Goal: Information Seeking & Learning: Learn about a topic

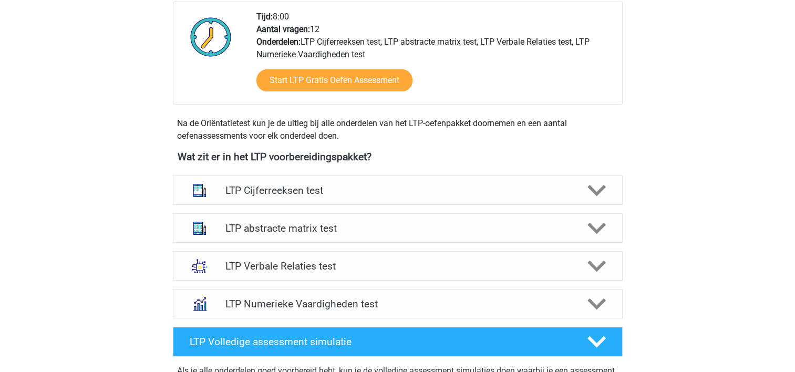
scroll to position [273, 0]
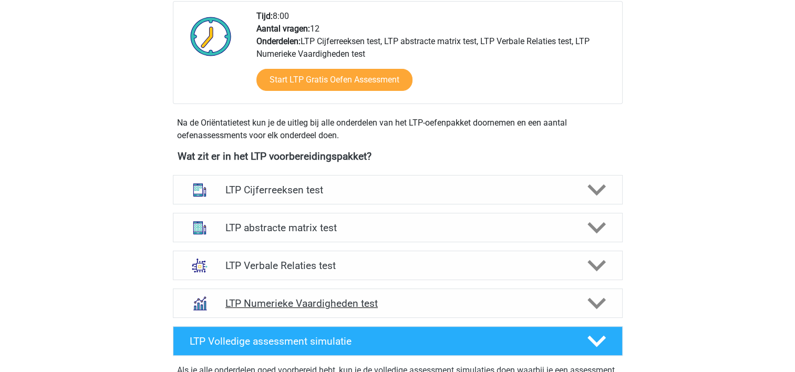
click at [297, 302] on h4 "LTP Numerieke Vaardigheden test" at bounding box center [397, 303] width 344 height 12
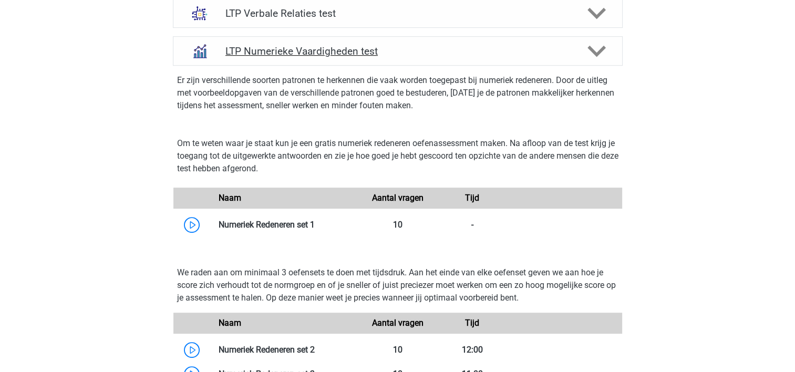
scroll to position [546, 0]
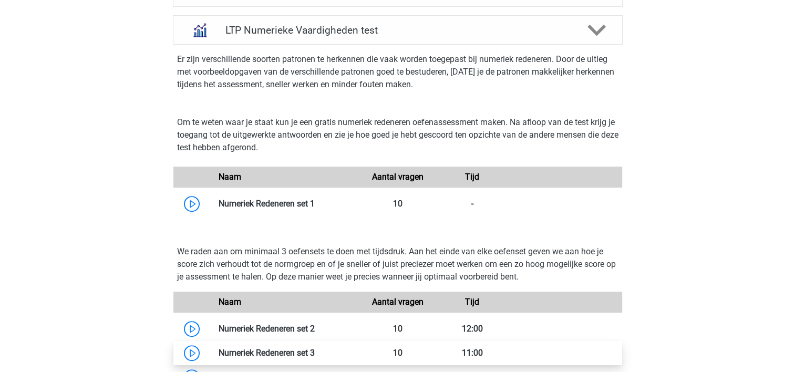
click at [315, 348] on link at bounding box center [315, 353] width 0 height 10
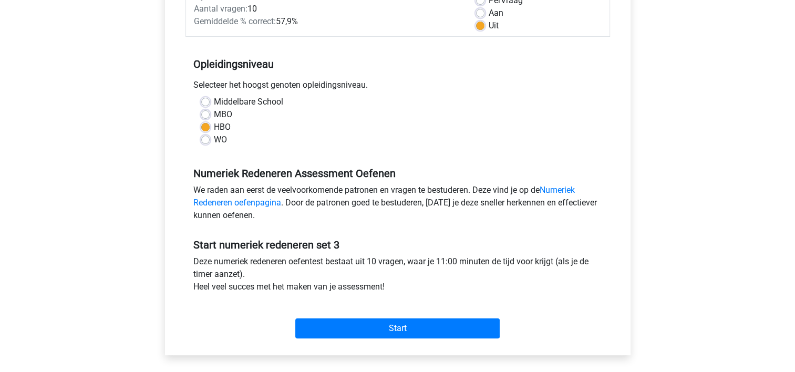
scroll to position [189, 0]
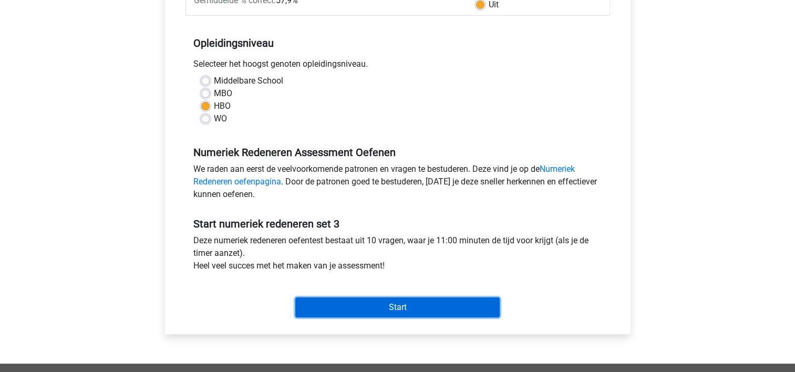
click at [379, 309] on input "Start" at bounding box center [397, 307] width 204 height 20
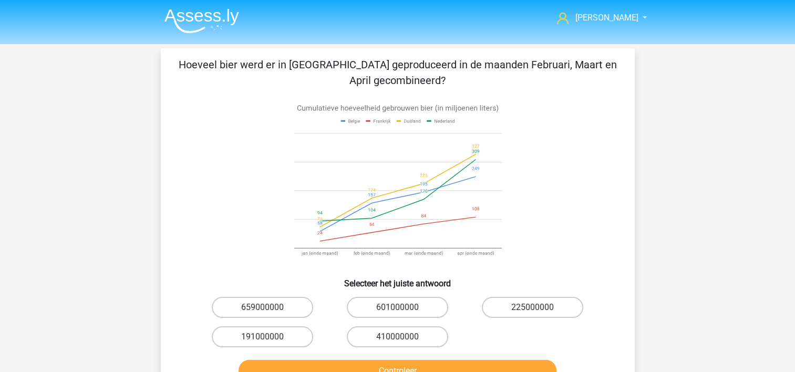
click at [229, 171] on icon at bounding box center [398, 183] width 424 height 173
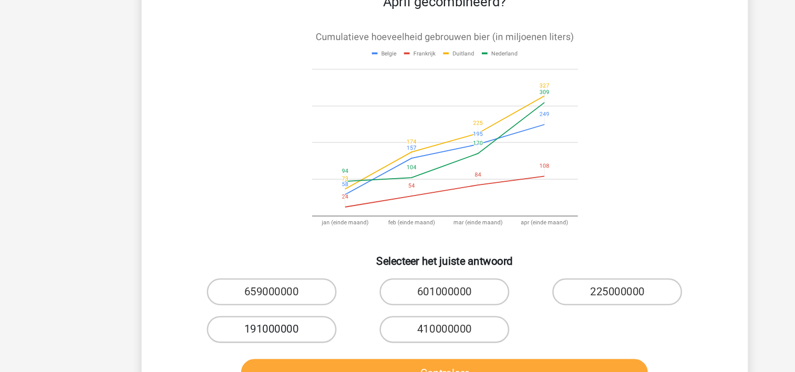
click at [255, 334] on label "191000000" at bounding box center [262, 336] width 101 height 21
click at [262, 337] on input "191000000" at bounding box center [265, 340] width 7 height 7
radio input "true"
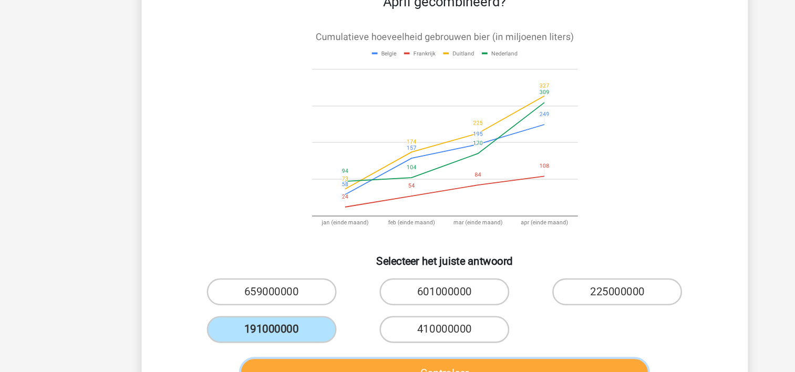
click at [298, 368] on button "Controleer" at bounding box center [398, 371] width 318 height 22
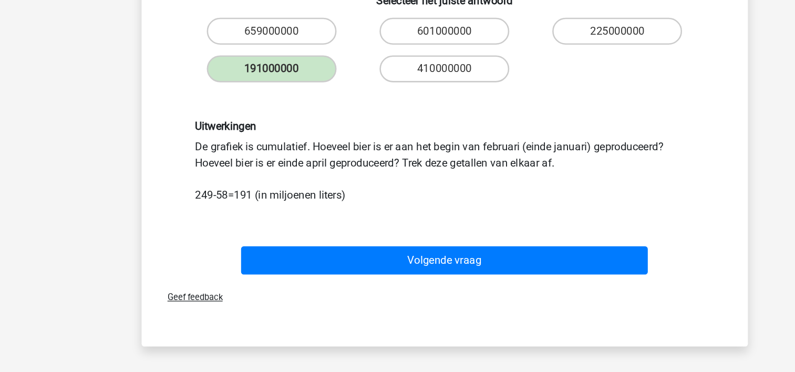
scroll to position [208, 0]
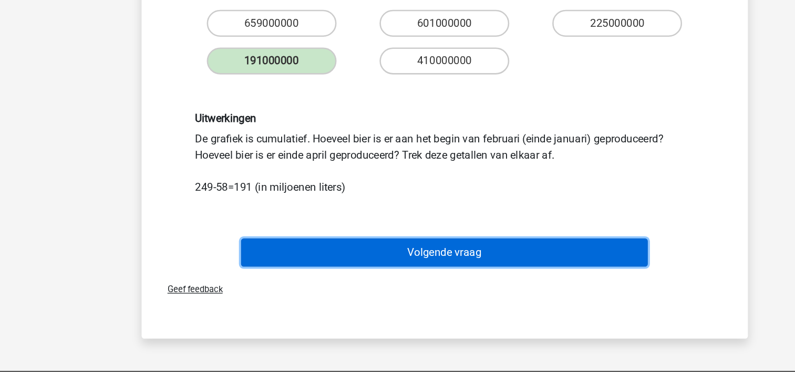
click at [349, 272] on button "Volgende vraag" at bounding box center [398, 278] width 318 height 22
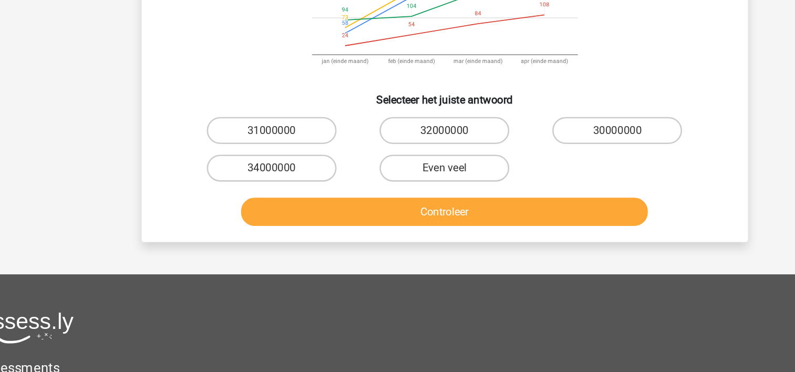
scroll to position [48, 0]
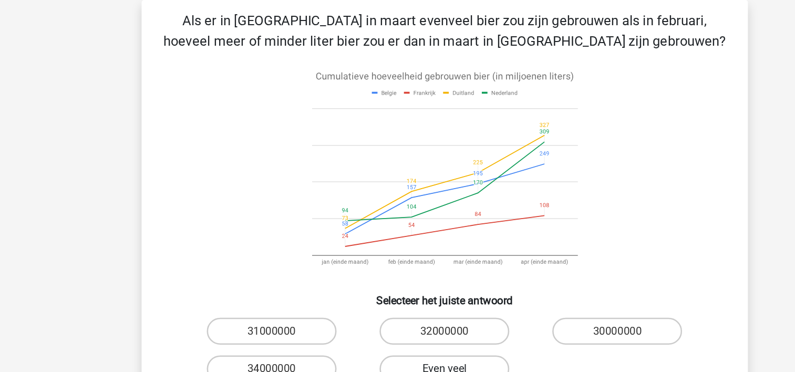
click at [383, 283] on label "Even veel" at bounding box center [397, 288] width 101 height 21
click at [397, 288] on input "Even veel" at bounding box center [400, 291] width 7 height 7
radio input "true"
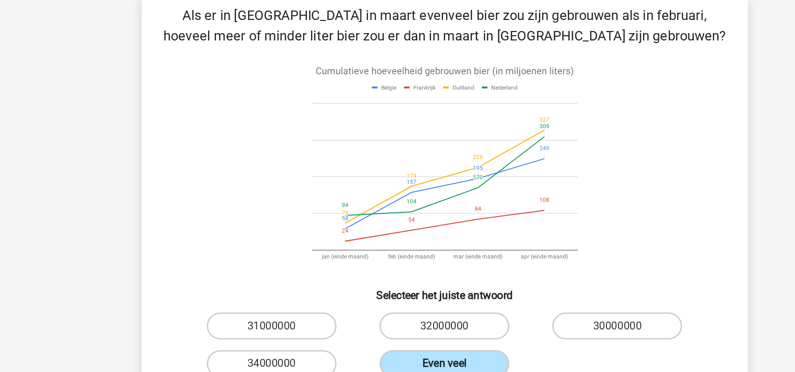
click at [262, 259] on input "31000000" at bounding box center [265, 262] width 7 height 7
radio input "true"
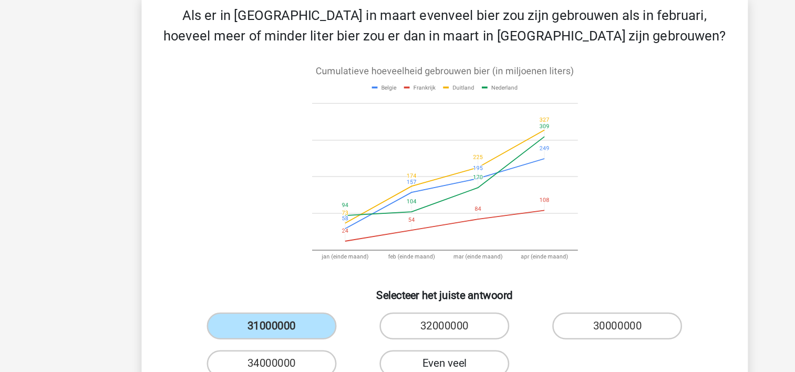
click at [397, 259] on input "32000000" at bounding box center [400, 262] width 7 height 7
radio input "true"
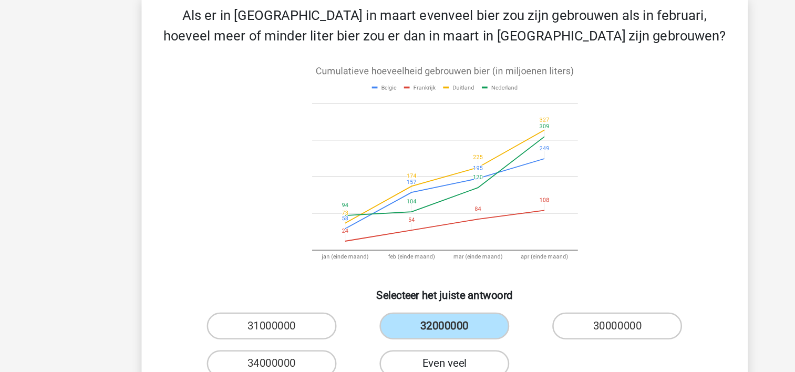
click at [533, 259] on input "30000000" at bounding box center [536, 262] width 7 height 7
radio input "true"
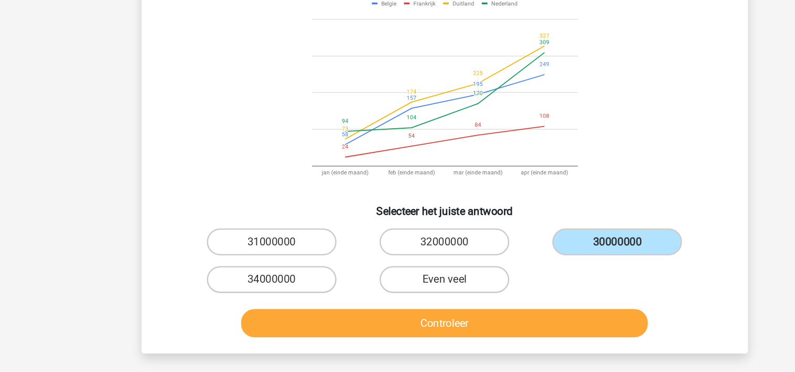
scroll to position [55, 0]
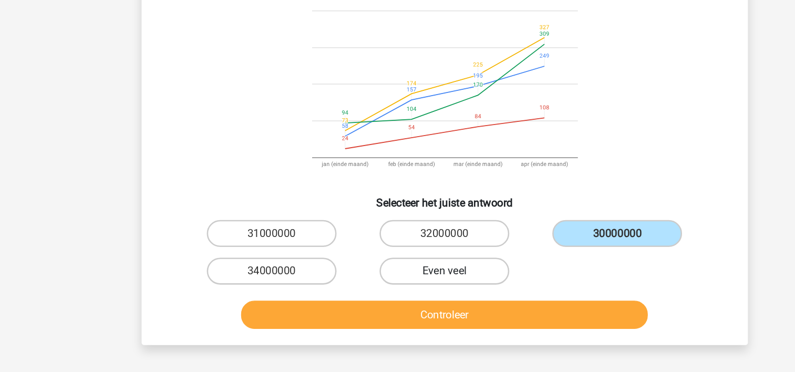
click at [408, 274] on label "Even veel" at bounding box center [397, 281] width 101 height 21
click at [404, 282] on input "Even veel" at bounding box center [400, 285] width 7 height 7
radio input "true"
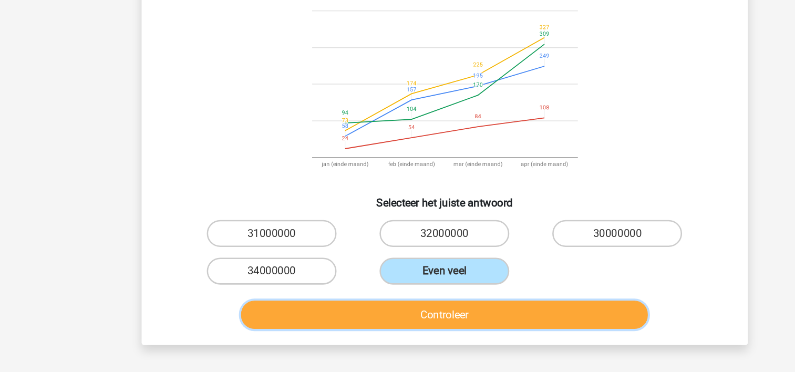
click at [391, 316] on button "Controleer" at bounding box center [398, 316] width 318 height 22
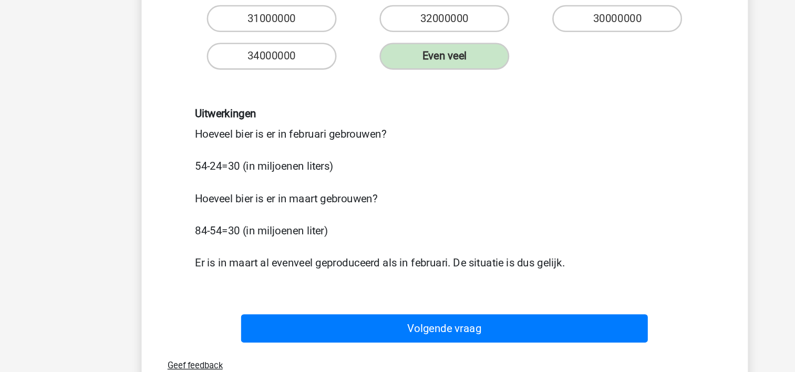
scroll to position [212, 0]
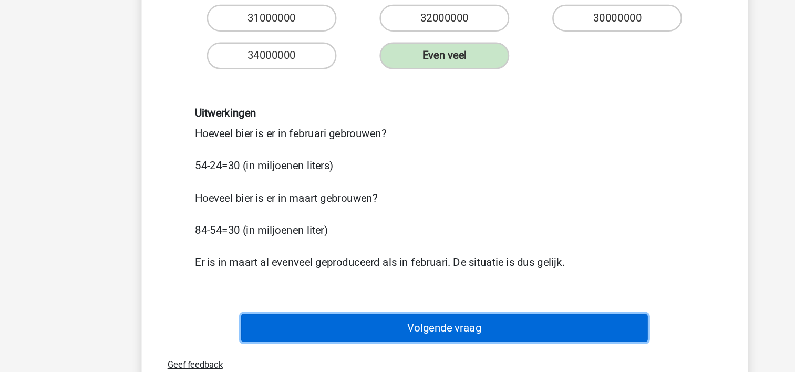
click at [391, 330] on button "Volgende vraag" at bounding box center [398, 337] width 318 height 22
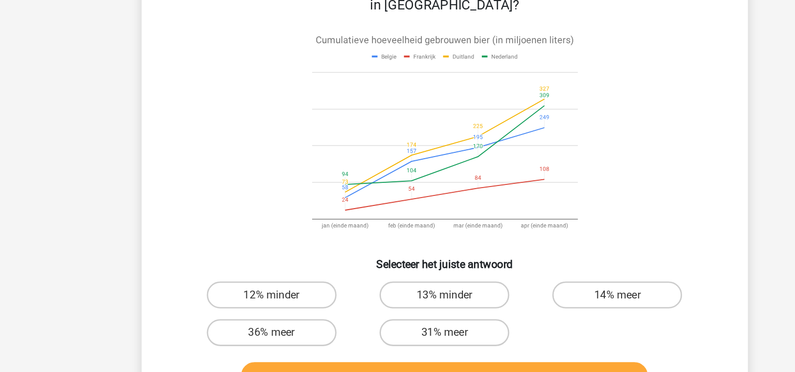
scroll to position [48, 0]
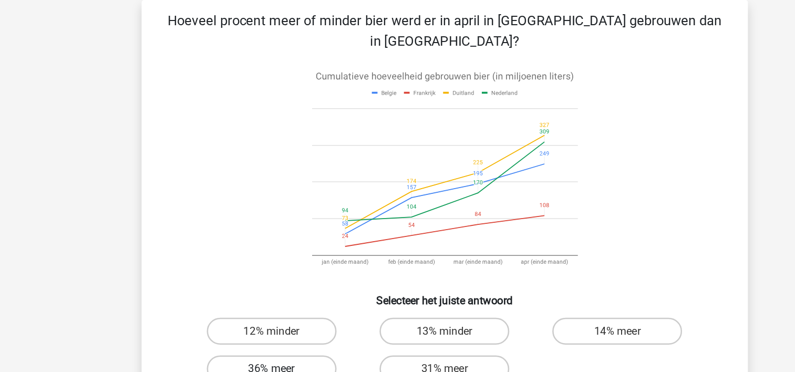
click at [257, 278] on label "36% meer" at bounding box center [262, 288] width 101 height 21
click at [262, 288] on input "36% meer" at bounding box center [265, 291] width 7 height 7
radio input "true"
click at [397, 288] on input "31% meer" at bounding box center [400, 291] width 7 height 7
radio input "true"
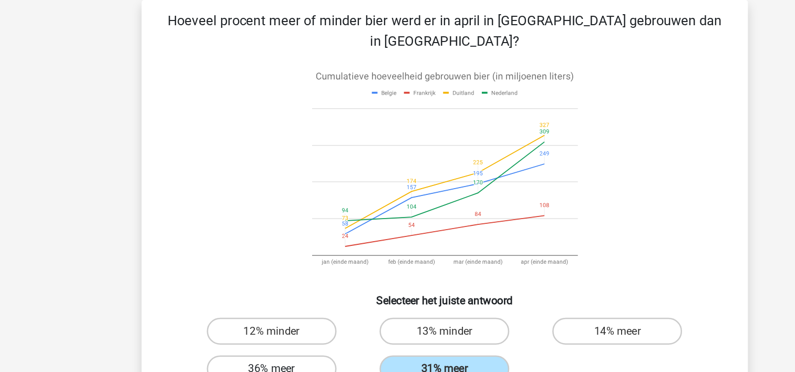
click at [262, 259] on input "12% minder" at bounding box center [265, 262] width 7 height 7
radio input "true"
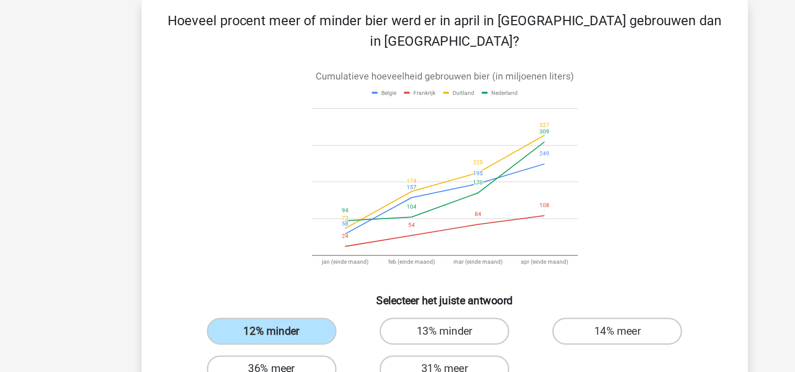
click at [397, 259] on input "13% minder" at bounding box center [400, 262] width 7 height 7
radio input "true"
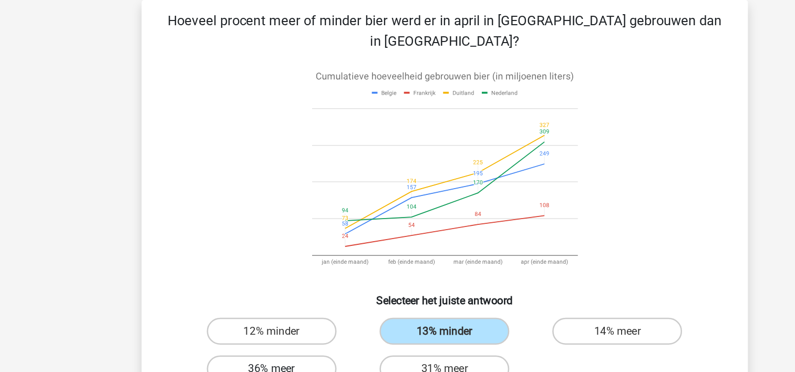
click at [257, 278] on label "36% meer" at bounding box center [262, 288] width 101 height 21
click at [262, 288] on input "36% meer" at bounding box center [265, 291] width 7 height 7
radio input "true"
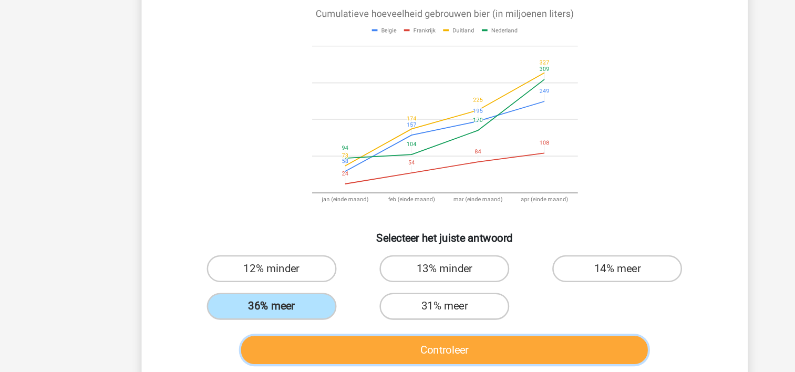
click at [480, 312] on button "Controleer" at bounding box center [398, 323] width 318 height 22
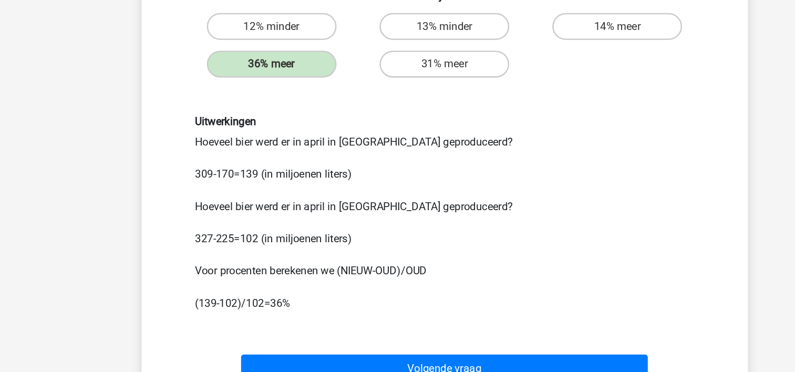
scroll to position [226, 0]
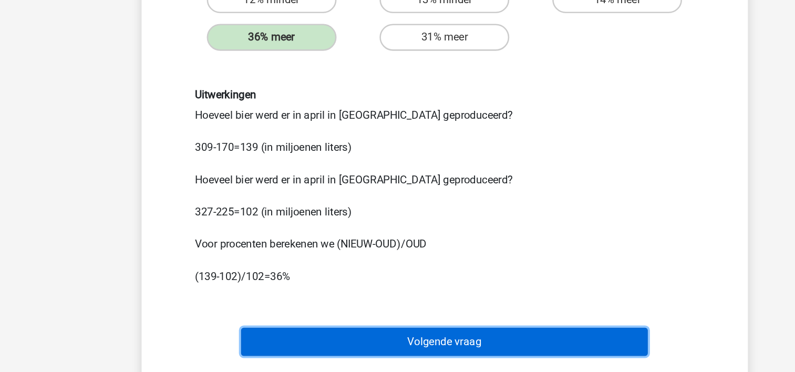
click at [405, 337] on button "Volgende vraag" at bounding box center [398, 348] width 318 height 22
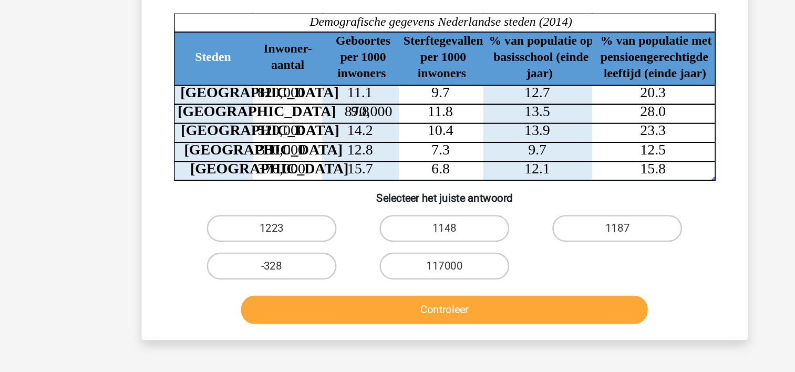
scroll to position [48, 0]
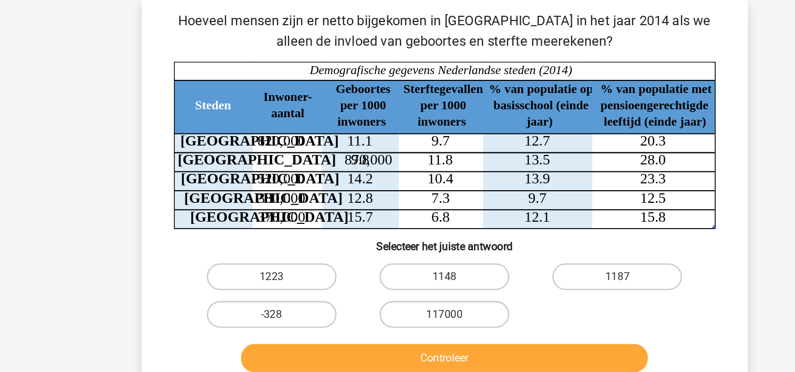
click at [405, 245] on label "117000" at bounding box center [397, 245] width 101 height 21
click at [404, 246] on input "117000" at bounding box center [400, 249] width 7 height 7
radio input "true"
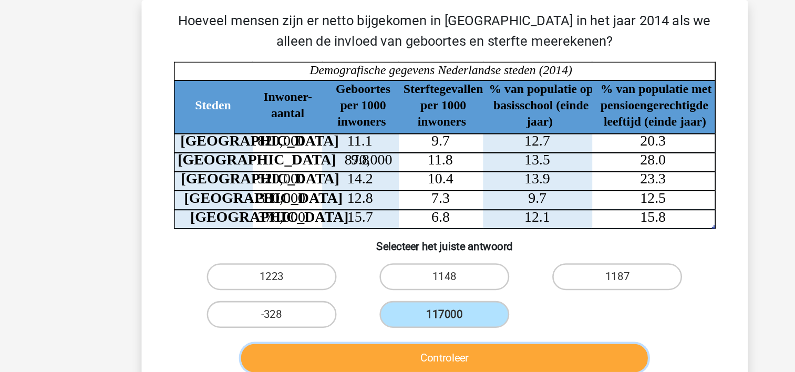
click at [374, 273] on button "Controleer" at bounding box center [398, 280] width 318 height 22
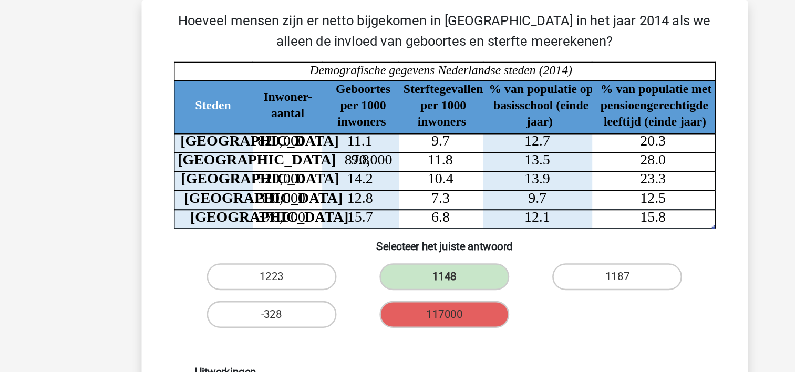
click at [374, 273] on div "Uitwerkingen Hoeveel mensen zijn er geboren in Rotterdam? 11.1*820=9102 Hoeveel…" at bounding box center [398, 362] width 440 height 203
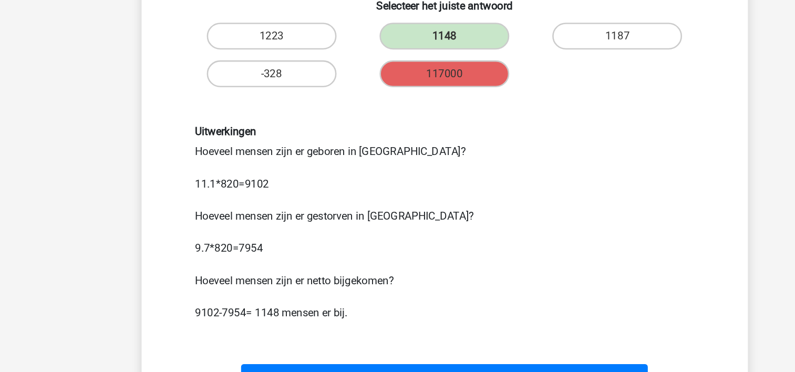
scroll to position [156, 0]
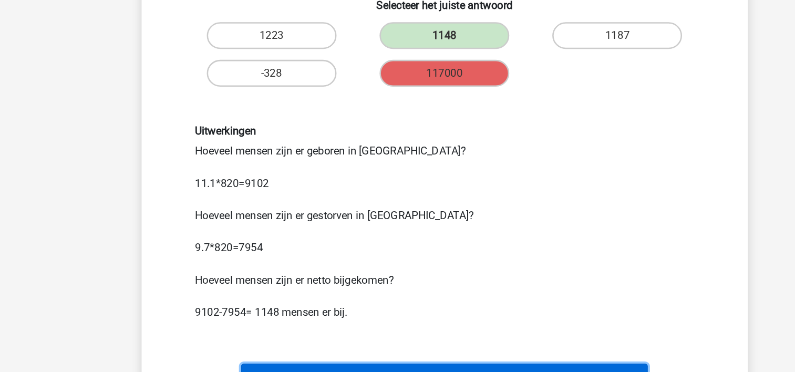
click at [371, 366] on button "Volgende vraag" at bounding box center [398, 376] width 318 height 22
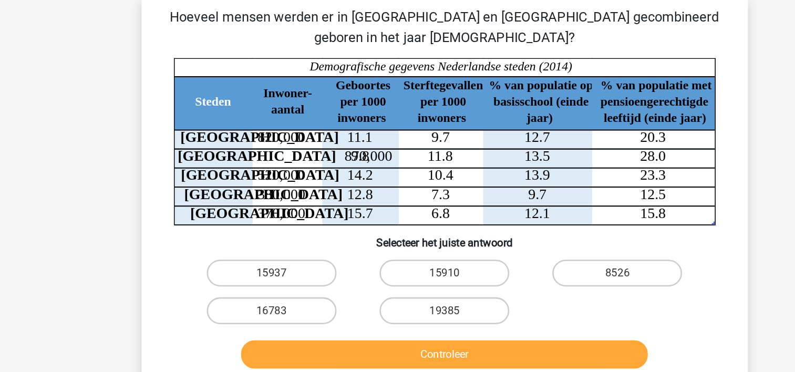
scroll to position [48, 0]
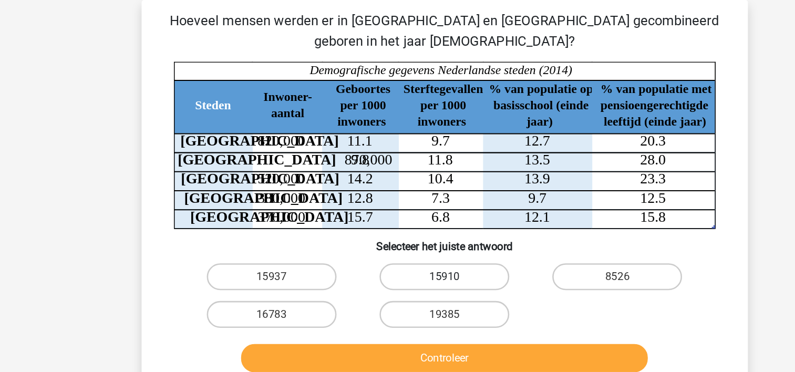
click at [402, 214] on label "15910" at bounding box center [397, 216] width 101 height 21
click at [402, 216] on input "15910" at bounding box center [400, 219] width 7 height 7
radio input "true"
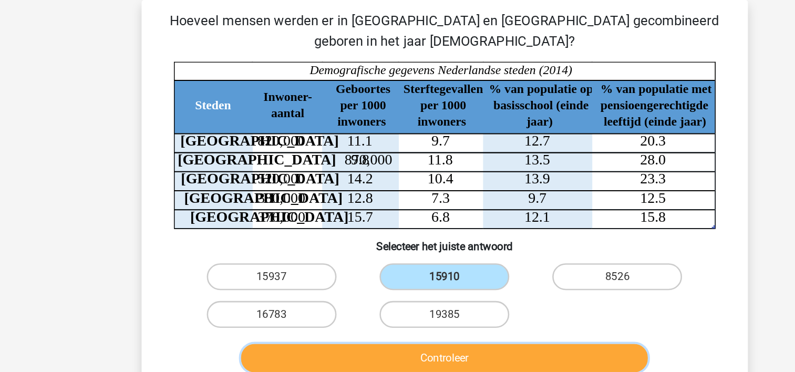
click at [364, 278] on button "Controleer" at bounding box center [398, 280] width 318 height 22
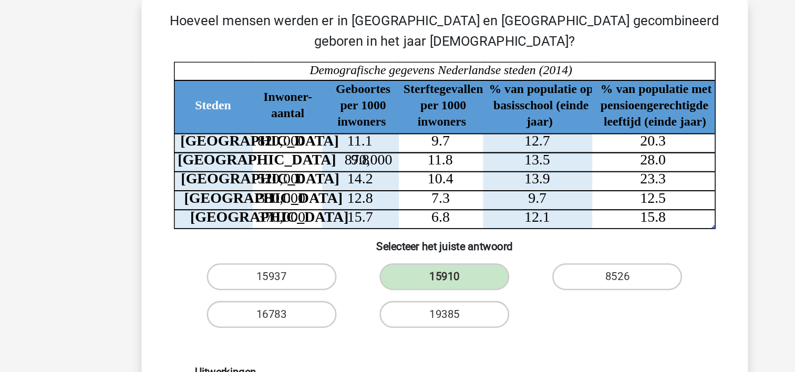
click at [364, 278] on div "Uitwerkingen Hoeveel mensen werden er in Amsterdam geboren? 9.8*870=8526 Hoevee…" at bounding box center [398, 350] width 440 height 178
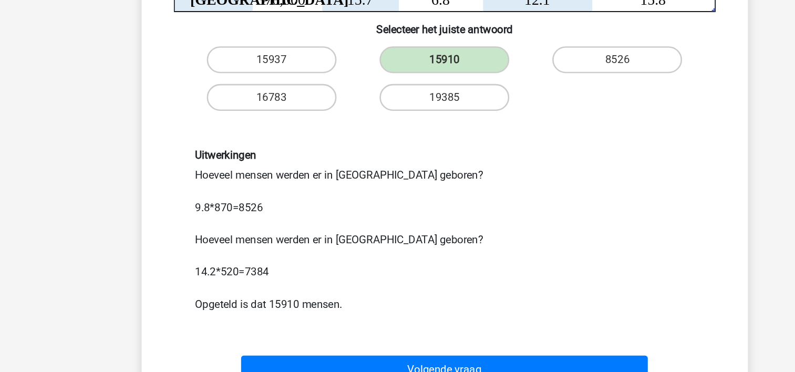
scroll to position [156, 0]
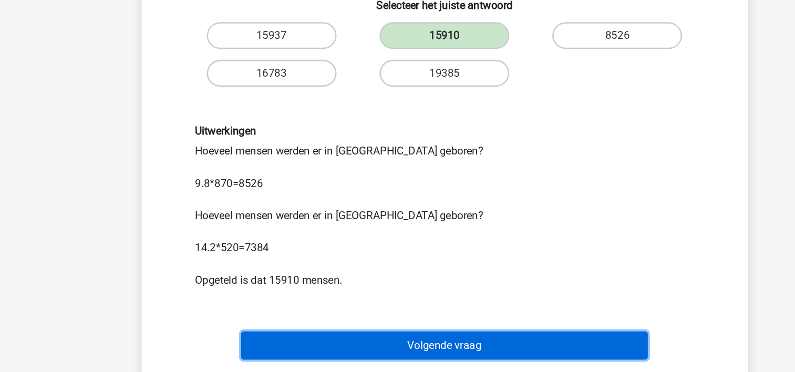
click at [371, 346] on button "Volgende vraag" at bounding box center [398, 351] width 318 height 22
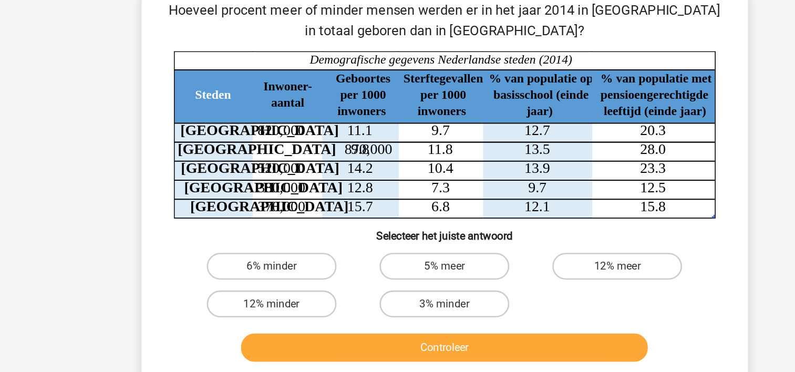
scroll to position [48, 0]
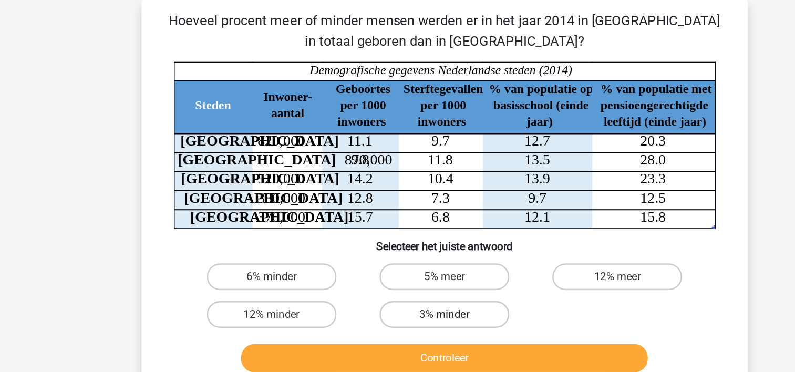
click at [380, 247] on label "3% minder" at bounding box center [397, 245] width 101 height 21
click at [397, 247] on input "3% minder" at bounding box center [400, 249] width 7 height 7
radio input "true"
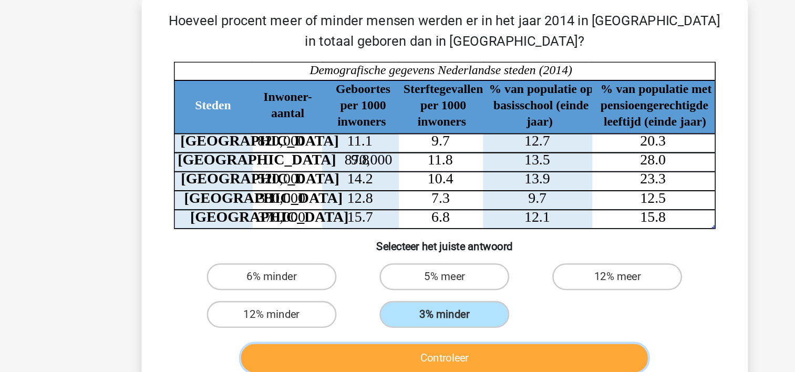
click at [367, 273] on button "Controleer" at bounding box center [398, 280] width 318 height 22
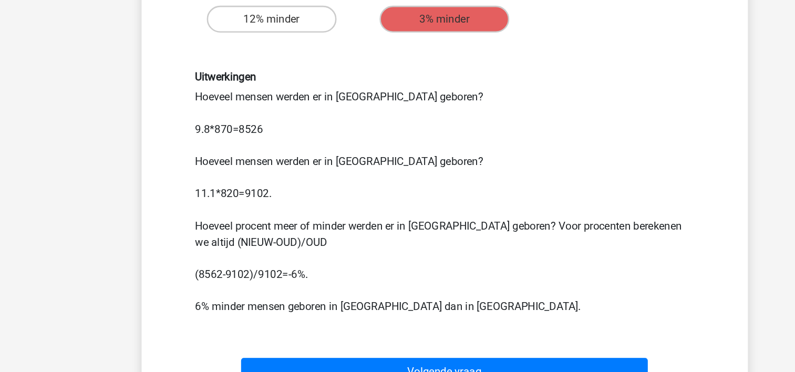
scroll to position [219, 0]
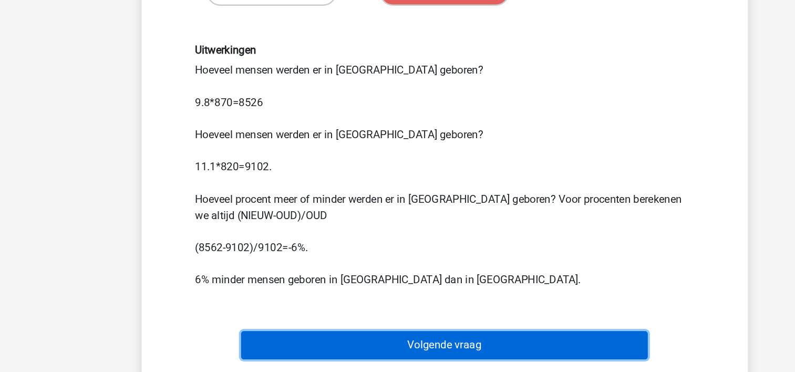
click at [367, 354] on button "Volgende vraag" at bounding box center [398, 351] width 318 height 22
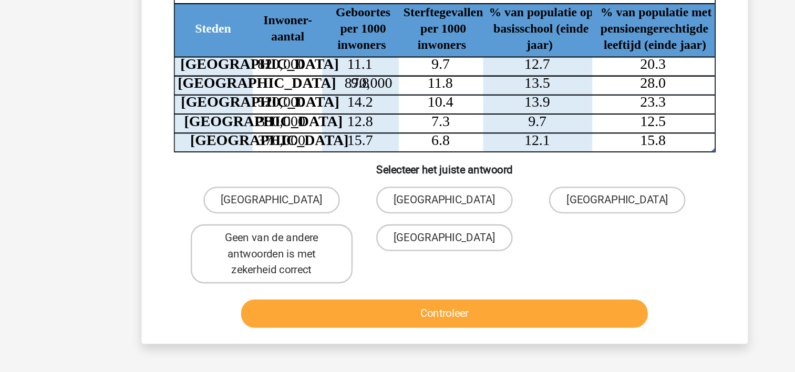
scroll to position [48, 0]
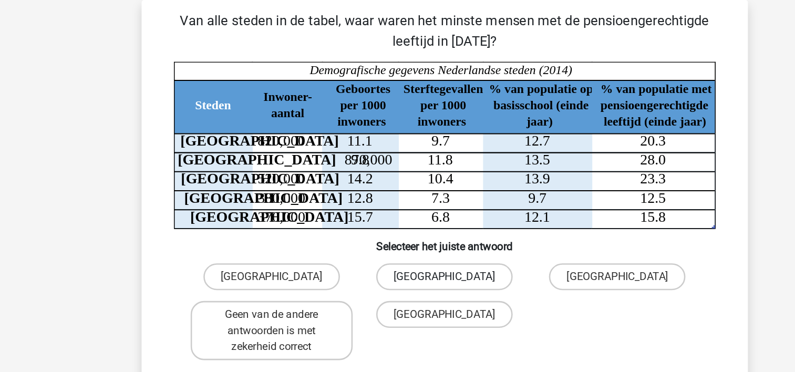
click at [386, 214] on label "Den Haag" at bounding box center [397, 216] width 107 height 21
click at [397, 216] on input "Den Haag" at bounding box center [400, 219] width 7 height 7
radio input "true"
click at [490, 253] on div "Utrecht Den Haag Eindhoven Geen van de andere antwoorden is met zekerheid corre…" at bounding box center [398, 244] width 406 height 84
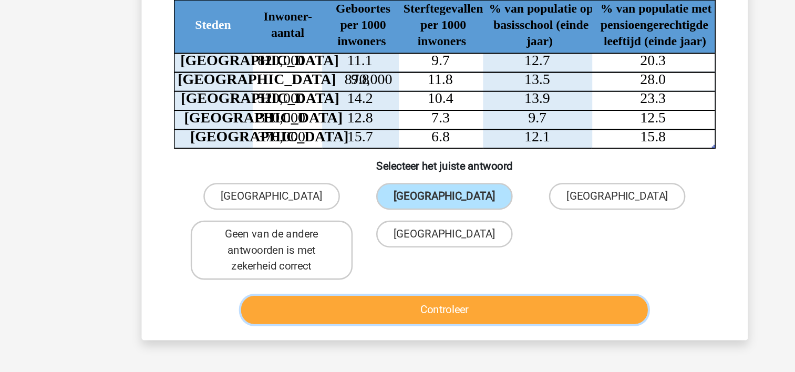
click at [485, 308] on button "Controleer" at bounding box center [398, 305] width 318 height 22
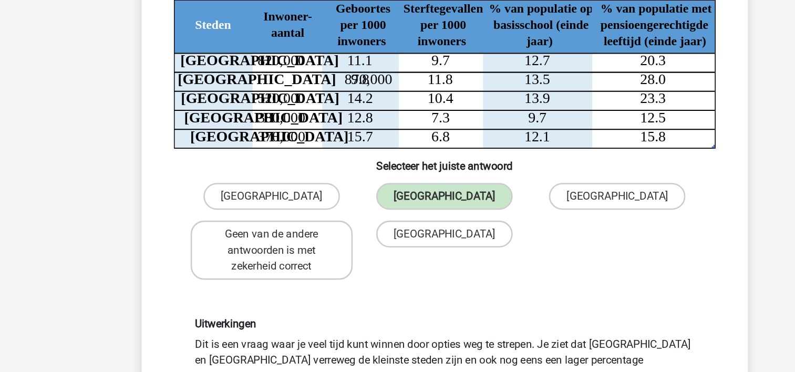
click at [485, 308] on div "Uitwerkingen Dit is een vraag waar je veel tijd kunt winnen door opties weg te …" at bounding box center [398, 356] width 440 height 140
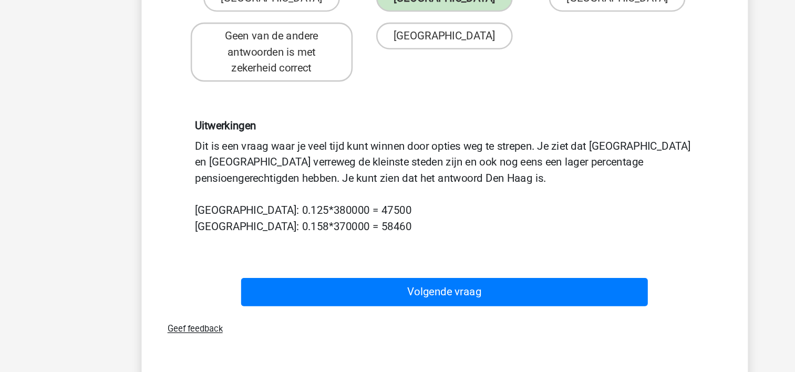
scroll to position [240, 0]
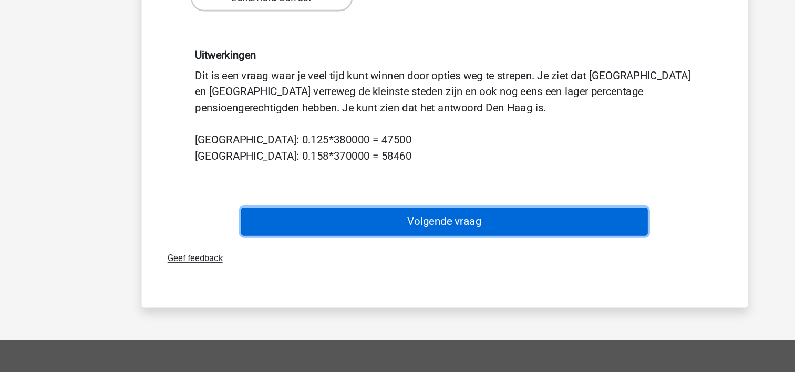
click at [452, 252] on button "Volgende vraag" at bounding box center [398, 254] width 318 height 22
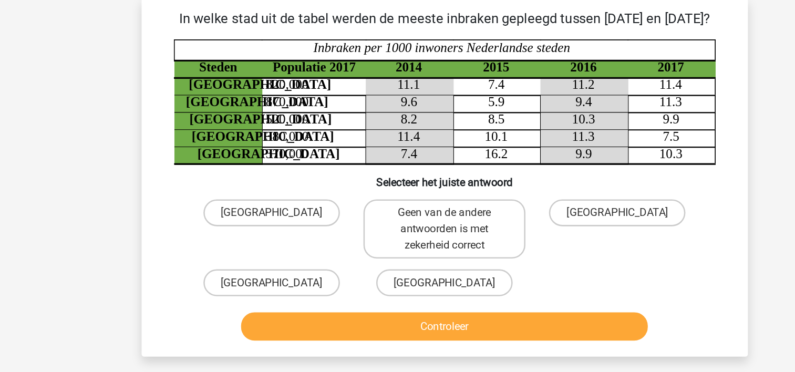
scroll to position [48, 0]
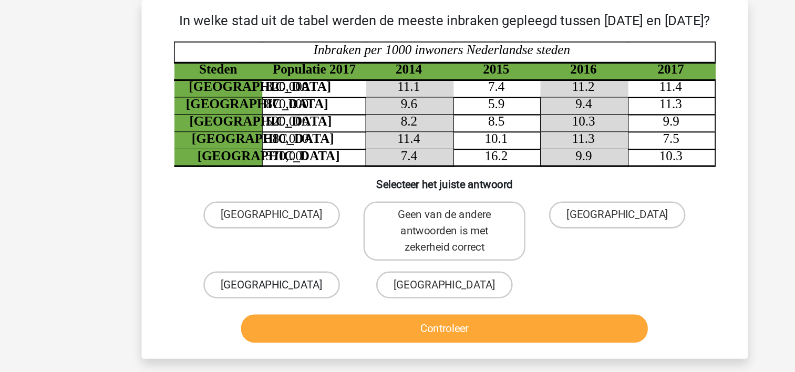
click at [252, 233] on label "Utrecht" at bounding box center [262, 222] width 107 height 21
click at [262, 230] on input "Utrecht" at bounding box center [265, 226] width 7 height 7
radio input "true"
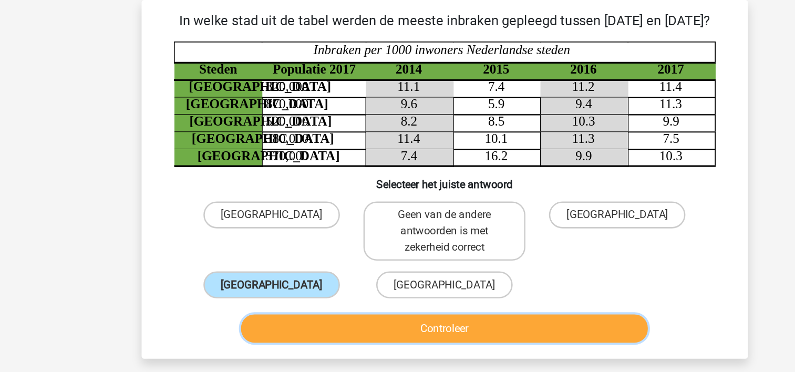
click at [311, 267] on button "Controleer" at bounding box center [398, 257] width 318 height 22
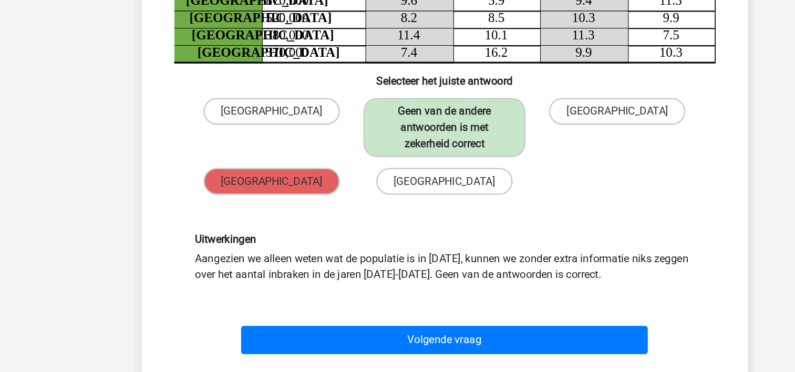
scroll to position [51, 0]
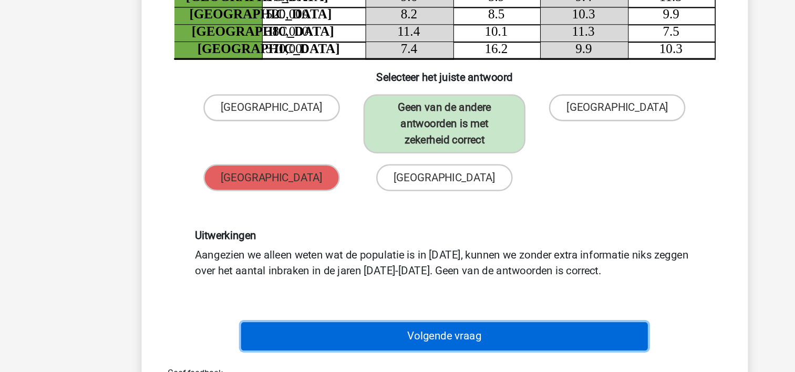
click at [311, 348] on button "Volgende vraag" at bounding box center [398, 344] width 318 height 22
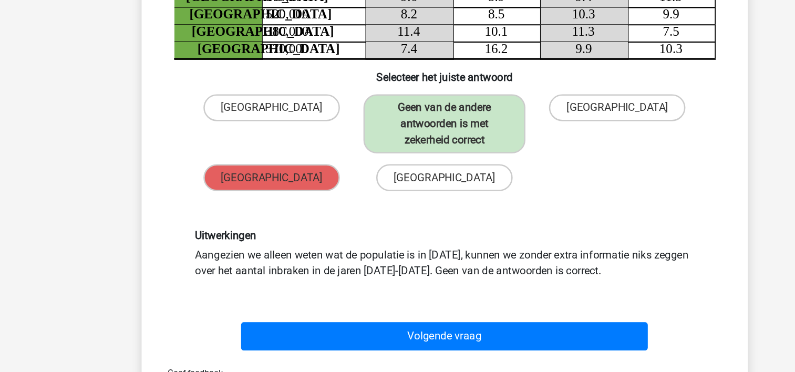
scroll to position [48, 0]
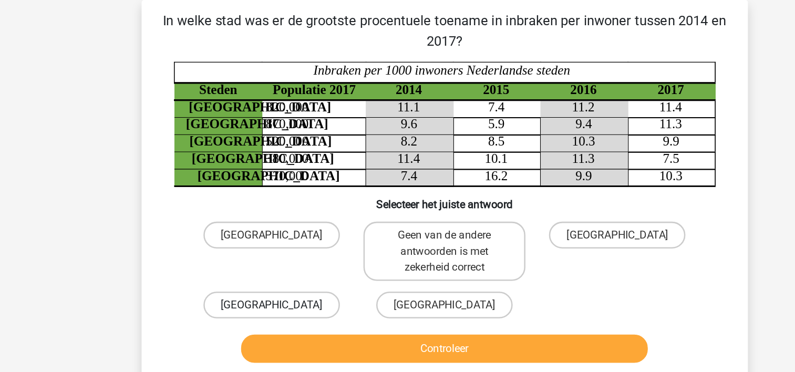
click at [266, 234] on label "Utrecht" at bounding box center [262, 238] width 107 height 21
click at [266, 239] on input "Utrecht" at bounding box center [265, 242] width 7 height 7
radio input "true"
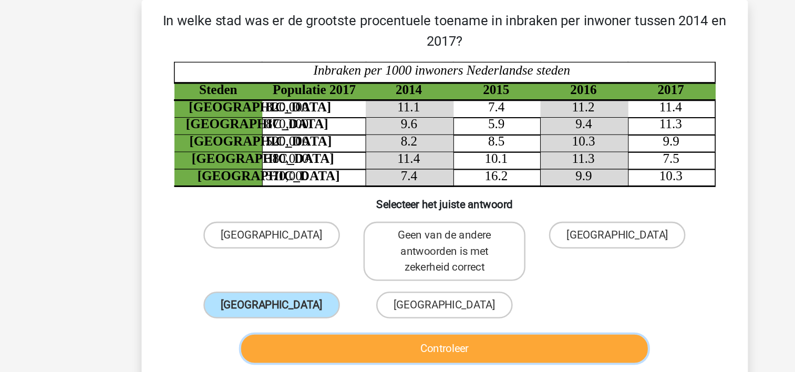
click at [335, 272] on button "Controleer" at bounding box center [398, 273] width 318 height 22
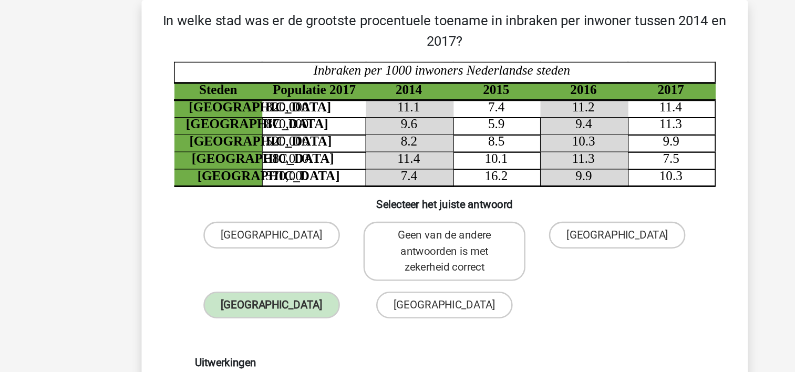
click at [335, 272] on div "Uitwerkingen Hier kunnen we tijd winnen door mogelijke antwoorden weg te strepe…" at bounding box center [398, 329] width 440 height 153
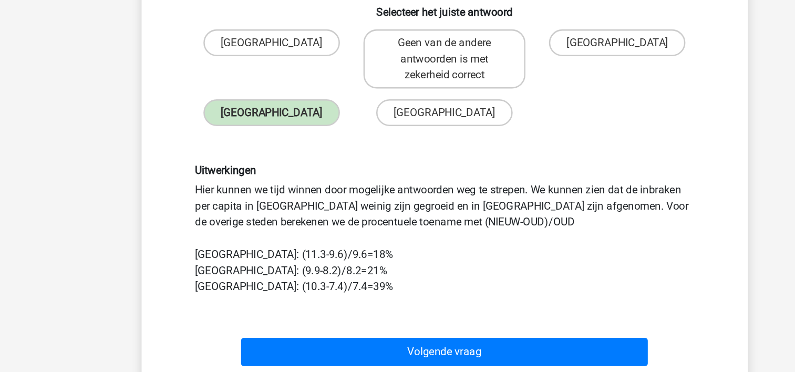
scroll to position [135, 0]
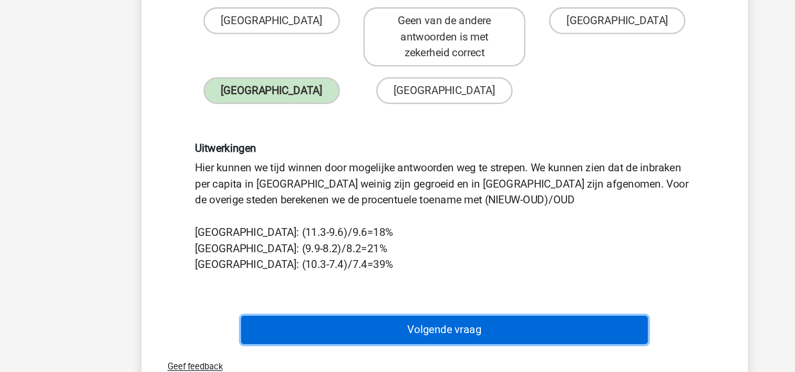
click at [348, 339] on button "Volgende vraag" at bounding box center [398, 339] width 318 height 22
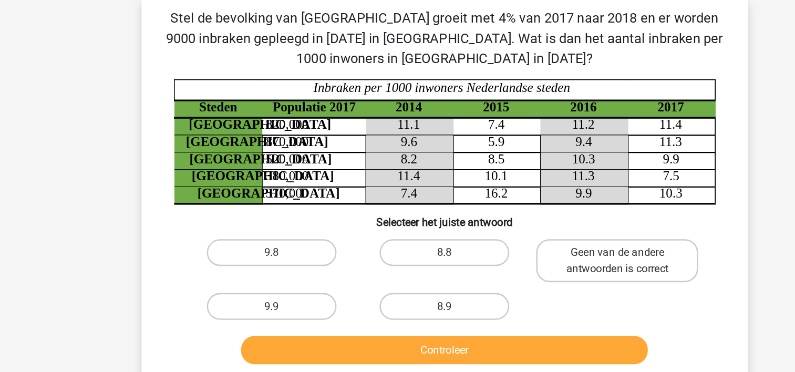
scroll to position [48, 0]
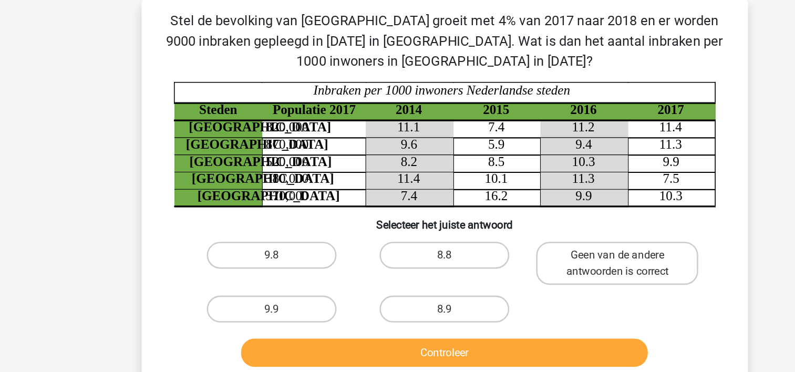
click at [403, 202] on input "8.8" at bounding box center [400, 203] width 7 height 7
radio input "true"
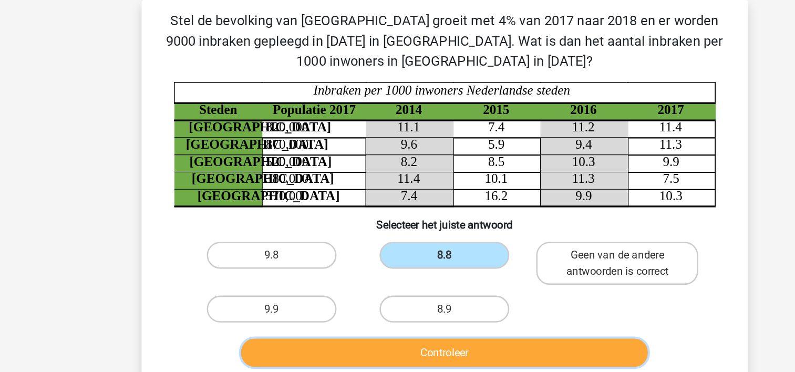
click at [325, 284] on button "Controleer" at bounding box center [398, 276] width 318 height 22
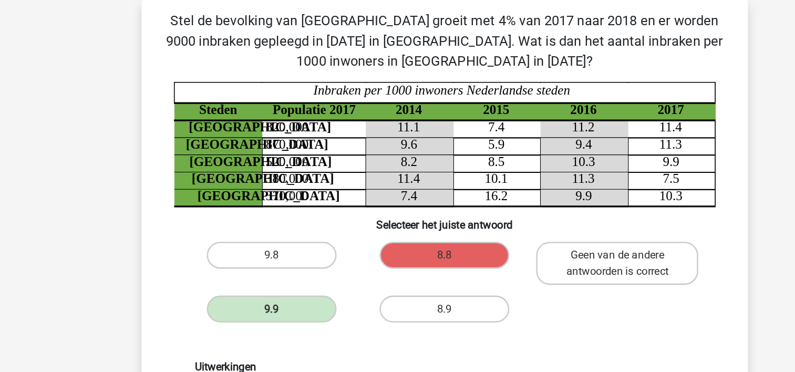
click at [325, 284] on h6 "Uitwerkingen" at bounding box center [398, 287] width 390 height 10
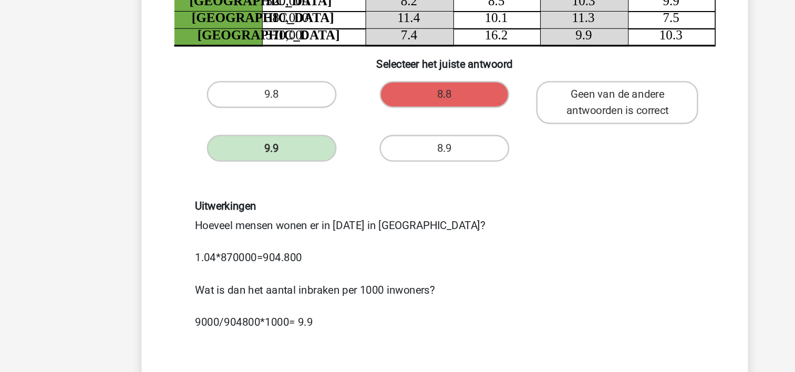
scroll to position [114, 0]
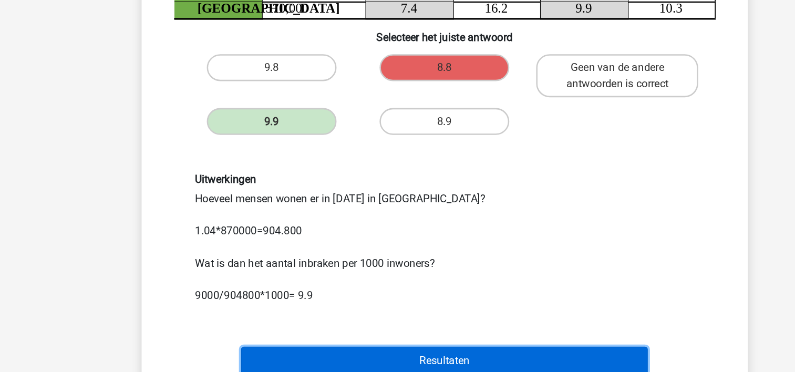
click at [325, 365] on button "Resultaten" at bounding box center [398, 363] width 318 height 22
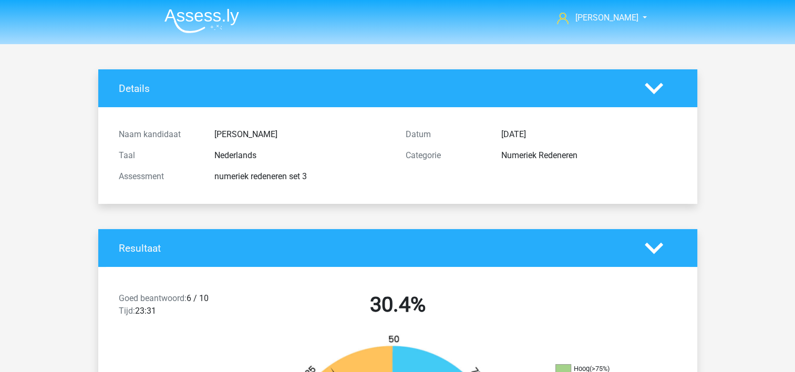
click at [346, 246] on h4 "Resultaat" at bounding box center [374, 248] width 510 height 12
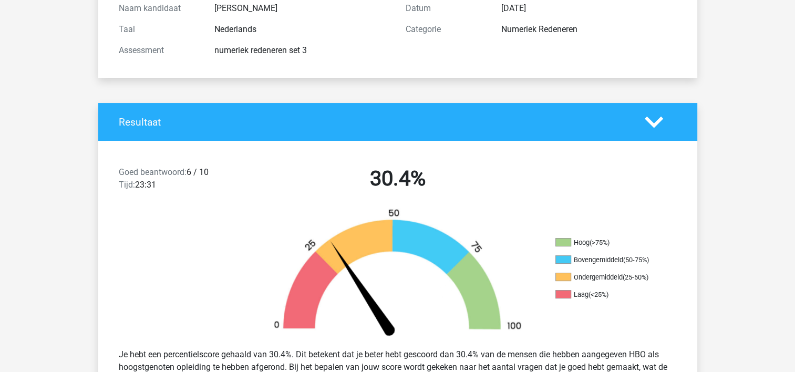
scroll to position [147, 0]
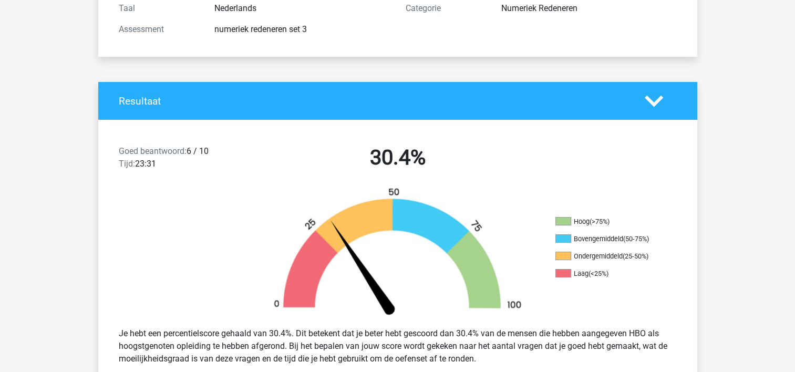
click at [222, 107] on h4 "Resultaat" at bounding box center [374, 101] width 510 height 12
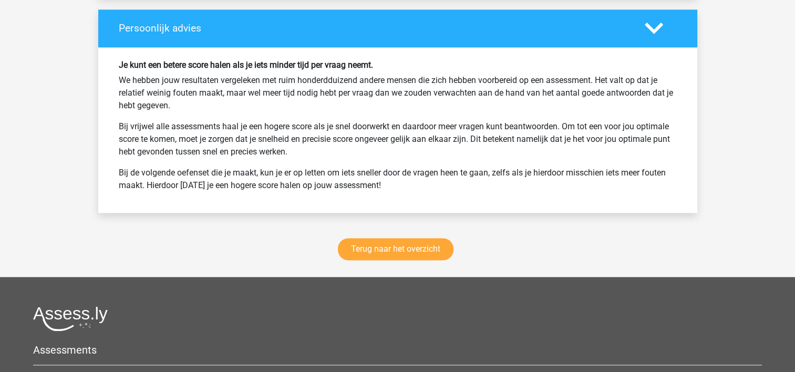
scroll to position [1366, 0]
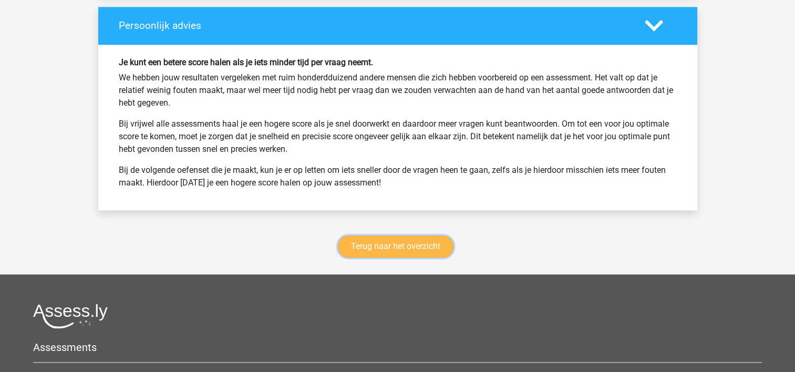
click at [373, 235] on link "Terug naar het overzicht" at bounding box center [396, 246] width 116 height 22
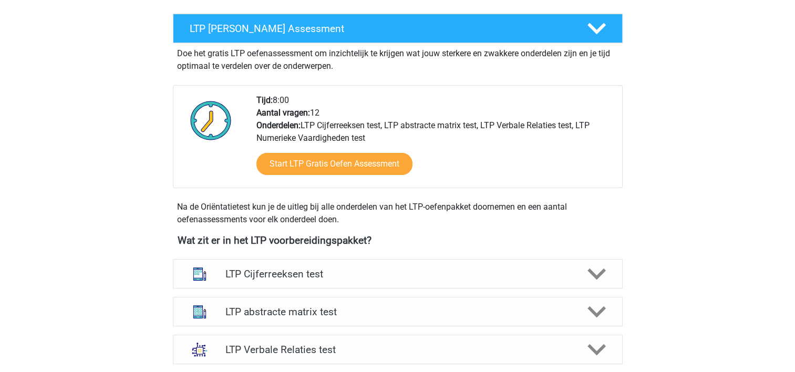
scroll to position [210, 0]
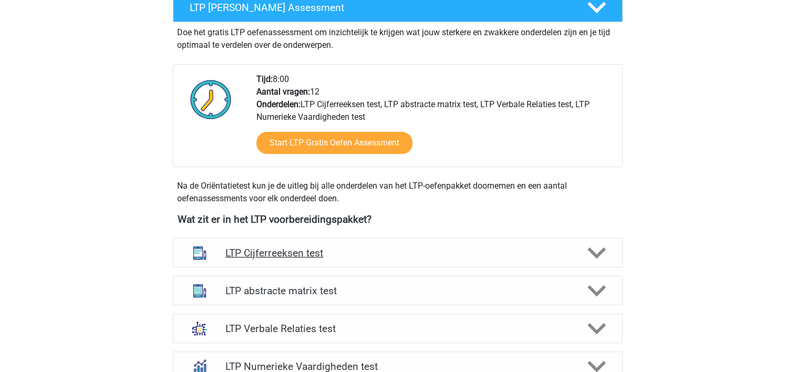
click at [293, 258] on h4 "LTP Cijferreeksen test" at bounding box center [397, 253] width 344 height 12
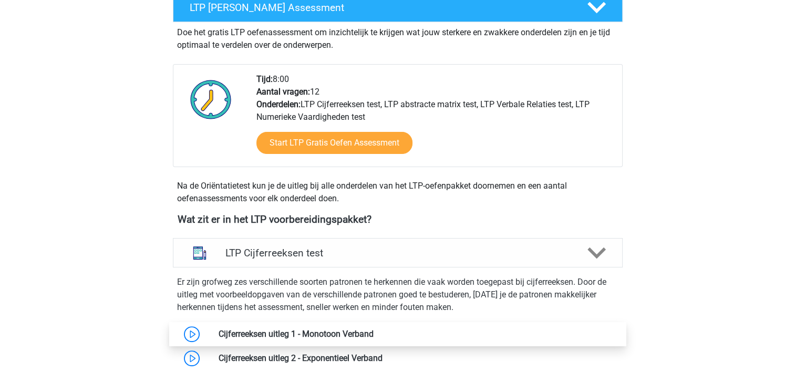
click at [374, 335] on link at bounding box center [374, 334] width 0 height 10
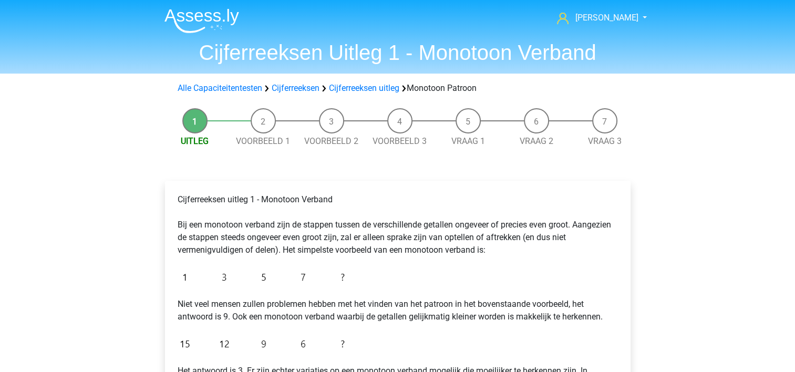
click at [380, 313] on p "Niet veel mensen zullen problemen hebben met het vinden van het patroon in het …" at bounding box center [398, 310] width 440 height 25
